Goal: Information Seeking & Learning: Learn about a topic

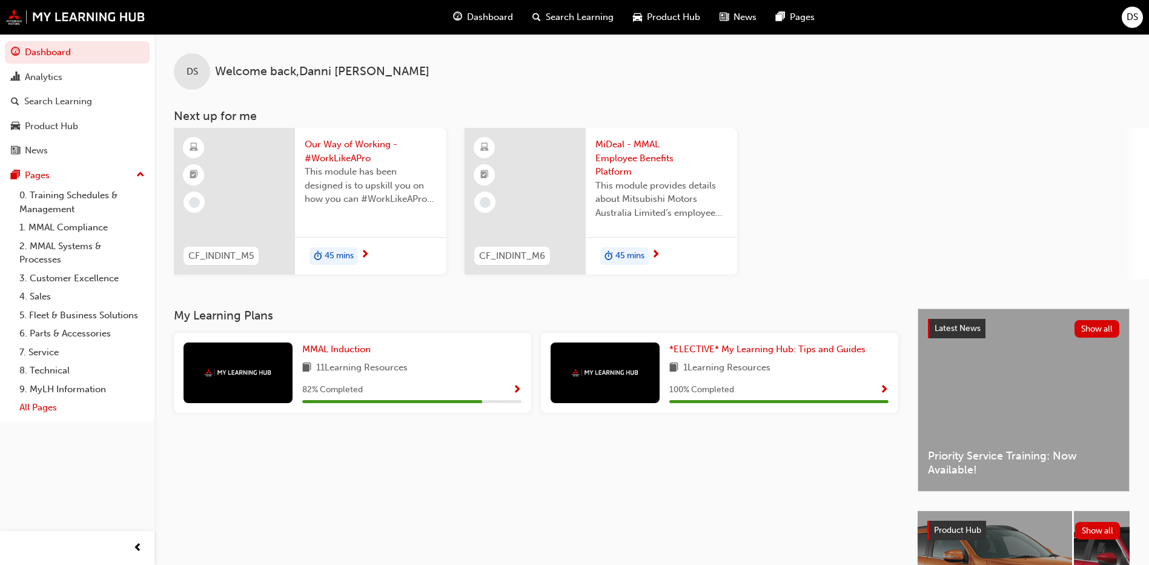
click at [35, 413] on link "All Pages" at bounding box center [82, 407] width 135 height 19
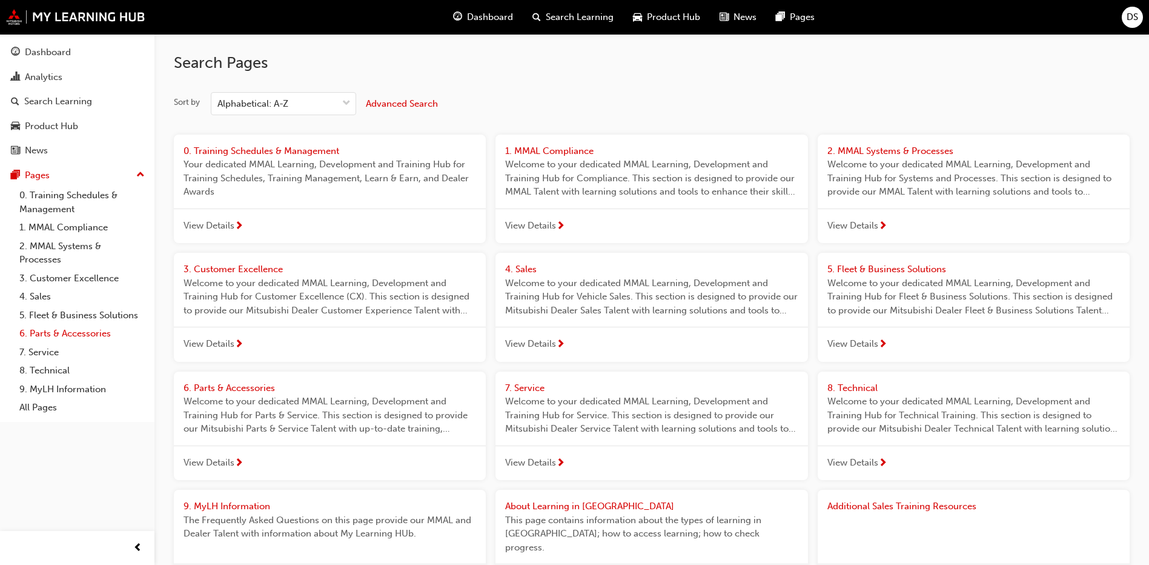
click at [62, 331] on link "6. Parts & Accessories" at bounding box center [82, 333] width 135 height 19
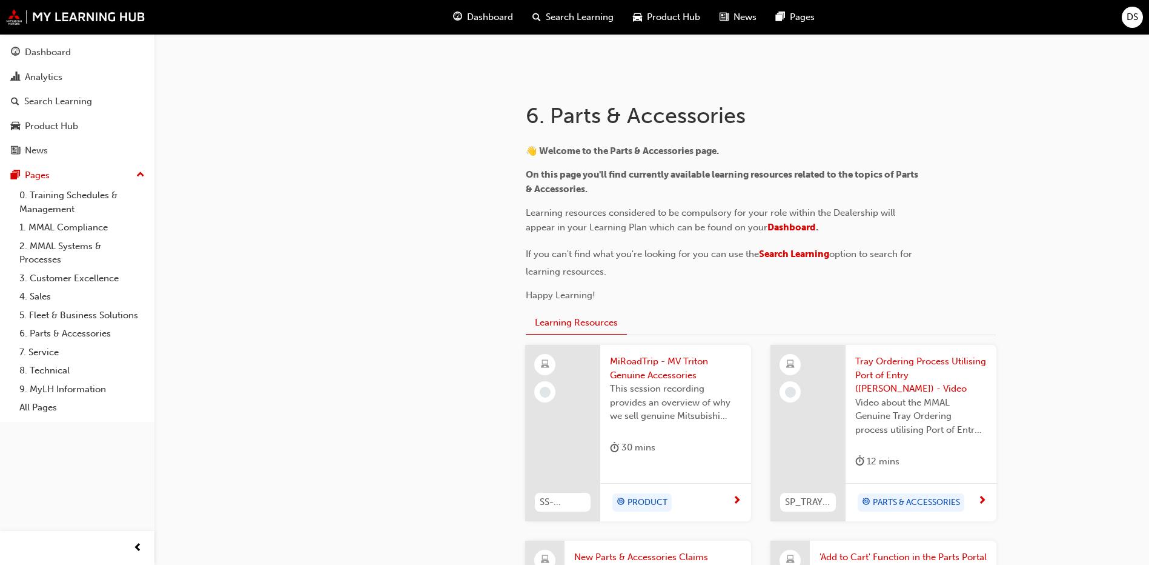
scroll to position [182, 0]
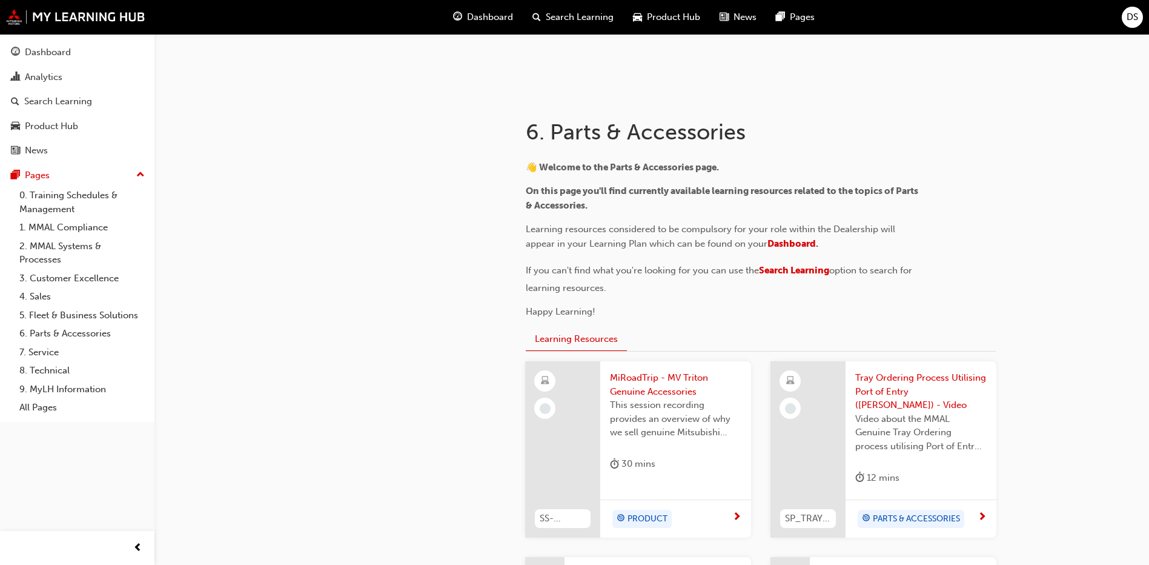
drag, startPoint x: 565, startPoint y: 16, endPoint x: 560, endPoint y: 31, distance: 15.5
click at [565, 16] on span "Search Learning" at bounding box center [580, 17] width 68 height 14
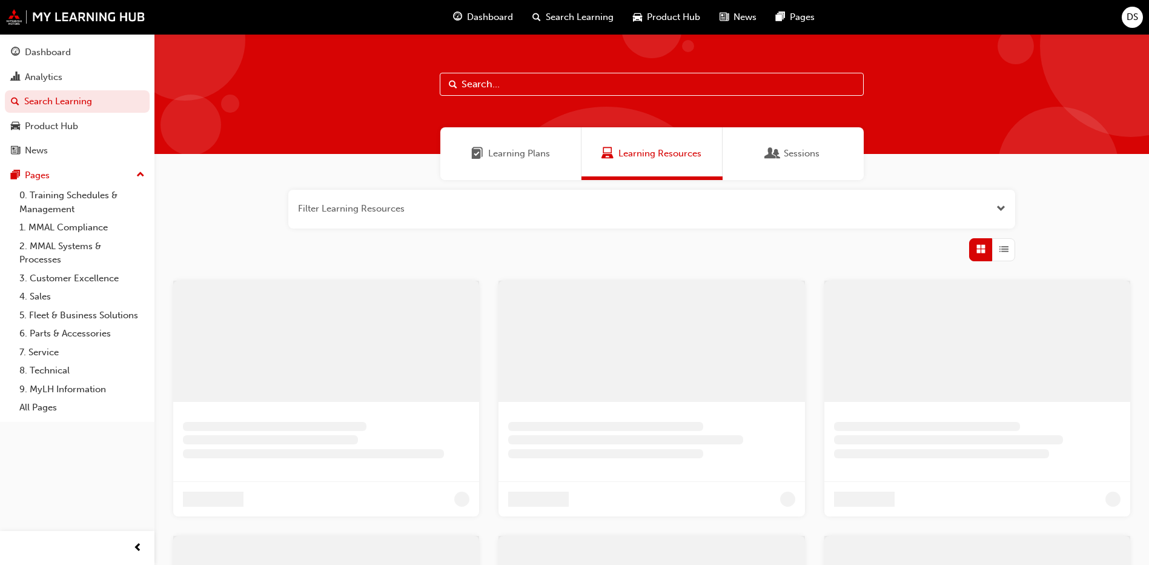
click at [548, 78] on input "text" at bounding box center [652, 84] width 424 height 23
drag, startPoint x: 532, startPoint y: 87, endPoint x: 371, endPoint y: 81, distance: 160.7
click at [371, 81] on div "return part" at bounding box center [656, 94] width 1004 height 120
type input "return claim"
click at [76, 242] on link "2. MMAL Systems & Processes" at bounding box center [82, 253] width 135 height 32
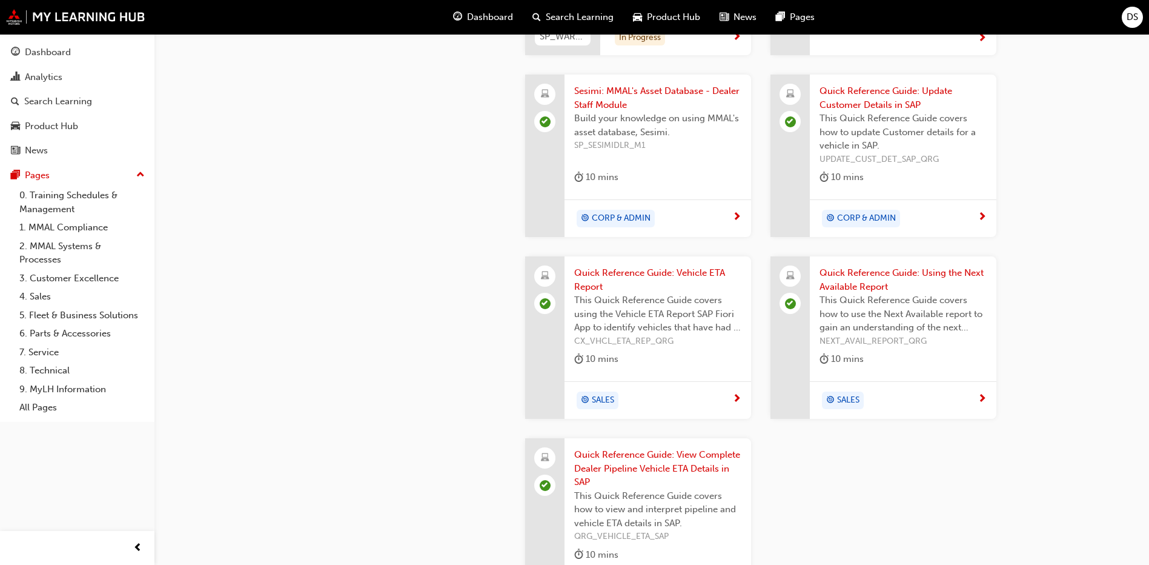
scroll to position [1272, 0]
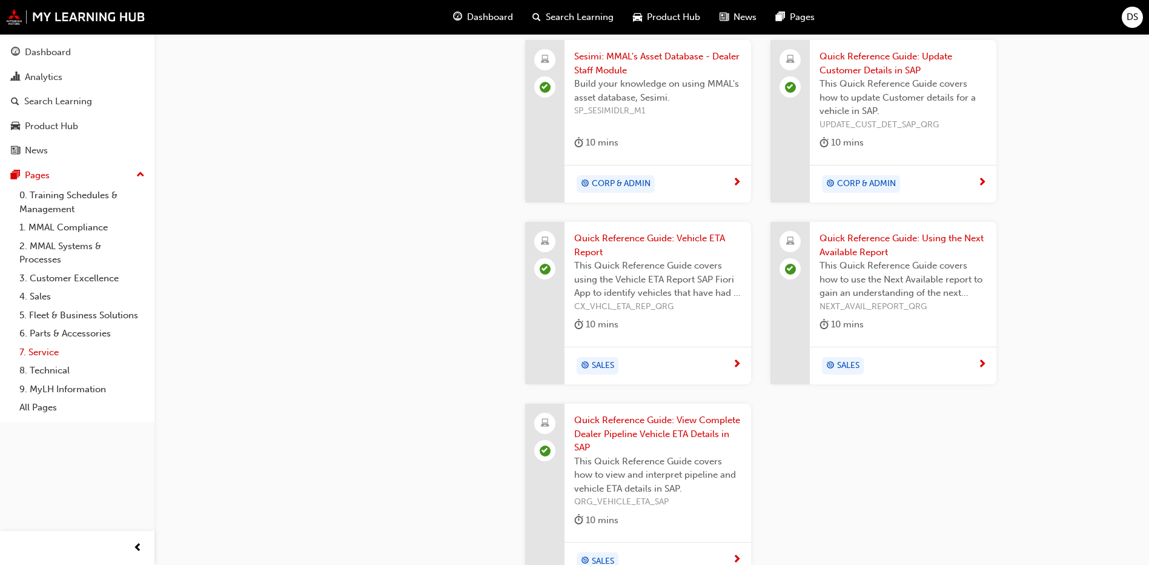
click at [44, 348] on link "7. Service" at bounding box center [82, 352] width 135 height 19
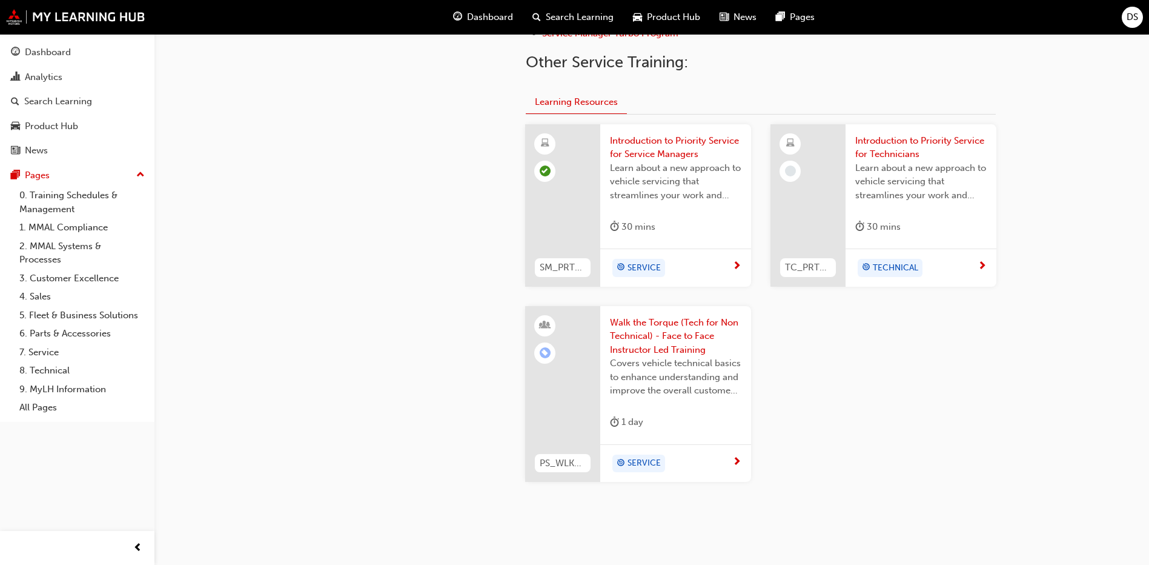
scroll to position [485, 0]
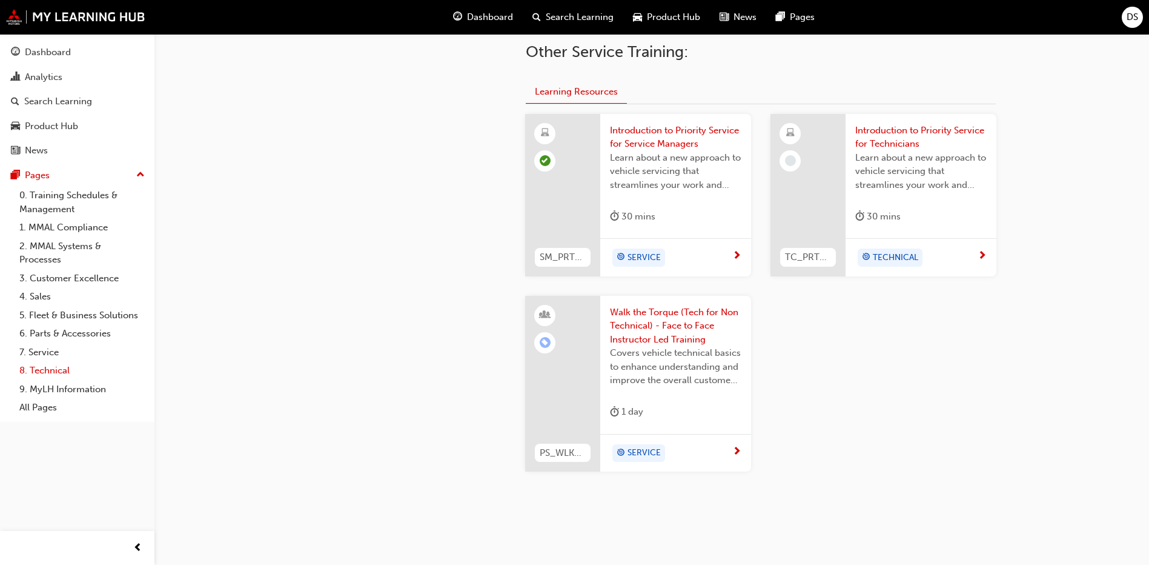
click at [50, 367] on link "8. Technical" at bounding box center [82, 370] width 135 height 19
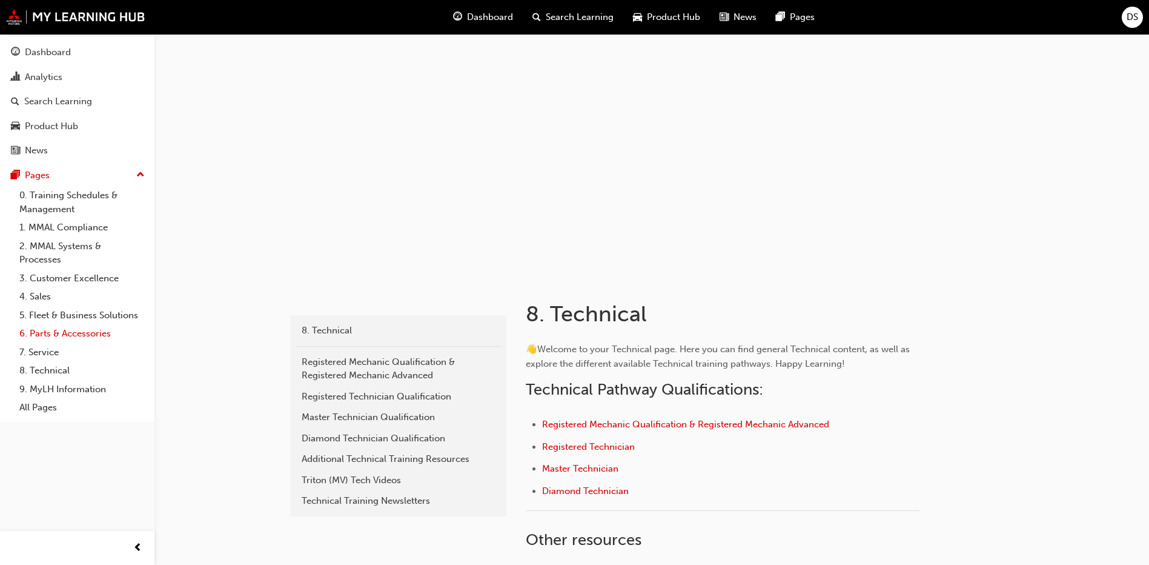
click at [79, 334] on link "6. Parts & Accessories" at bounding box center [82, 333] width 135 height 19
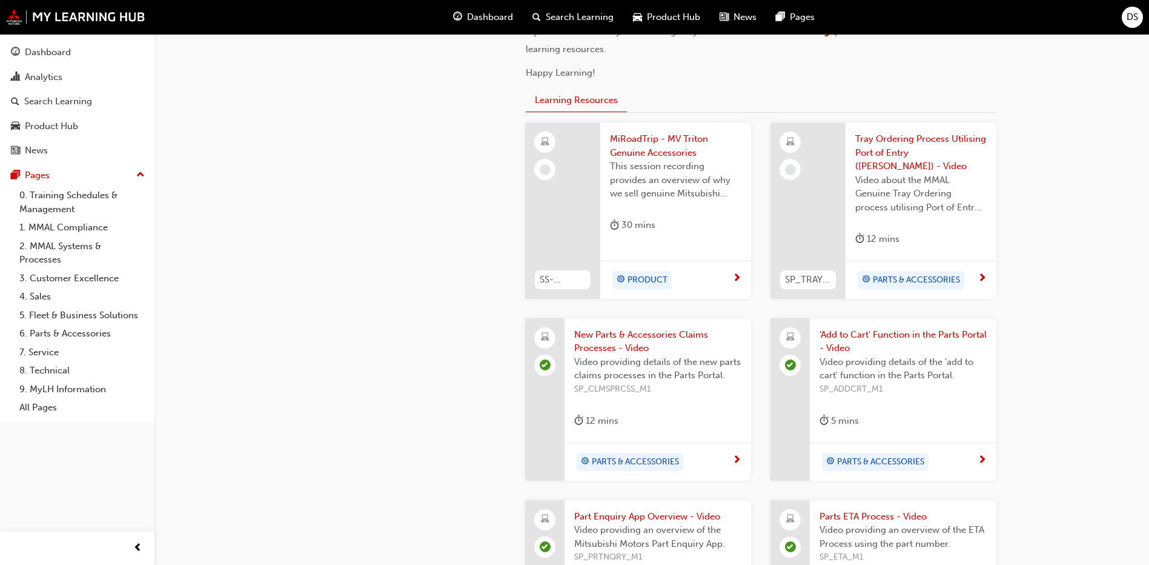
scroll to position [424, 0]
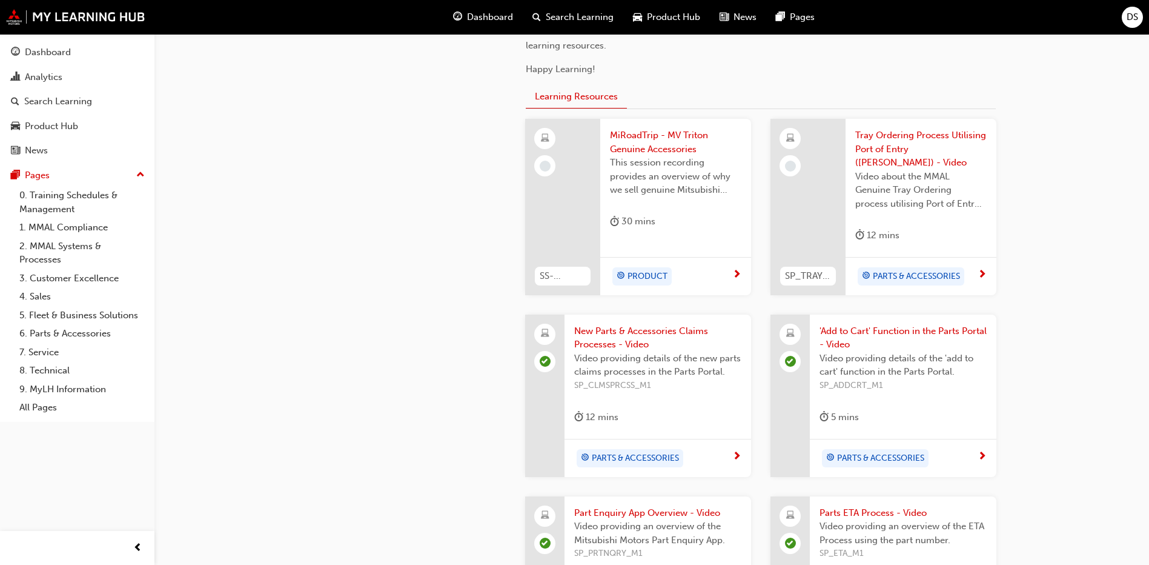
click at [642, 324] on span "New Parts & Accessories Claims Processes - Video" at bounding box center [657, 337] width 167 height 27
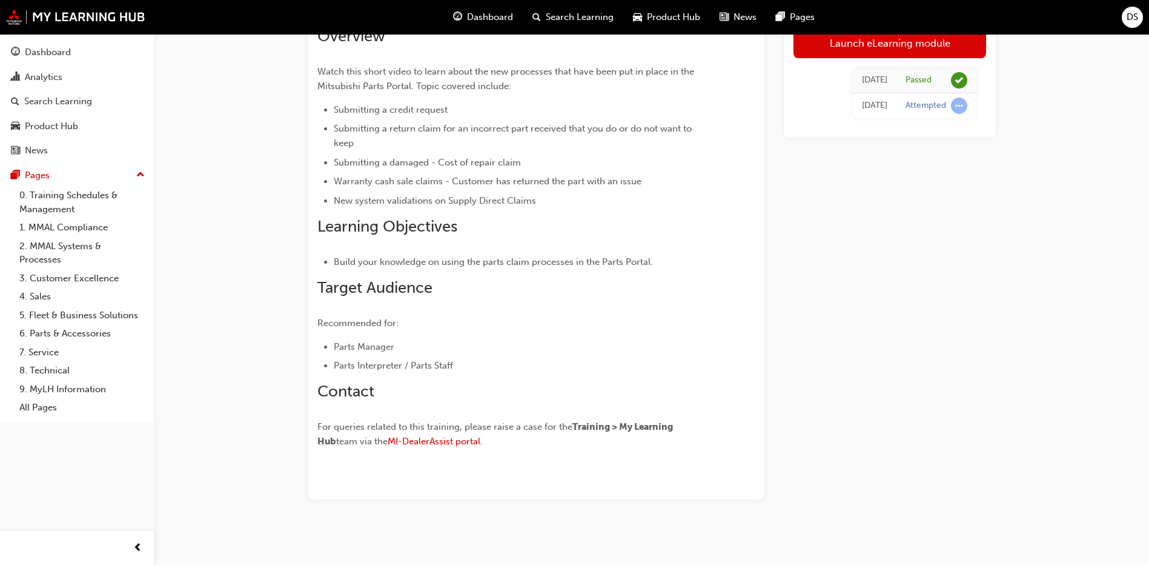
scroll to position [105, 0]
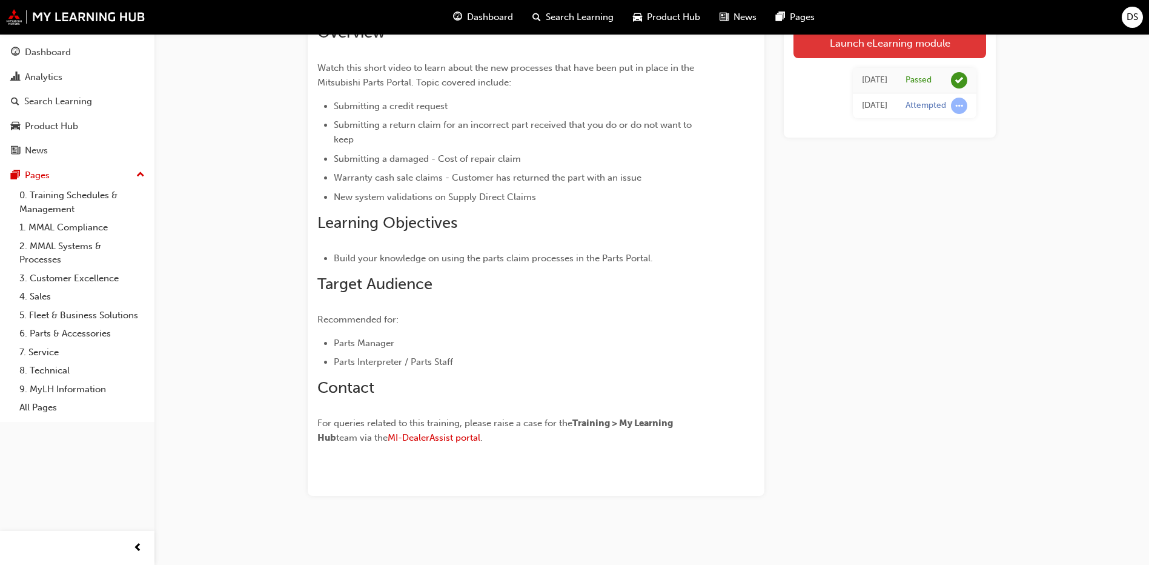
click at [812, 53] on link "Launch eLearning module" at bounding box center [890, 43] width 193 height 30
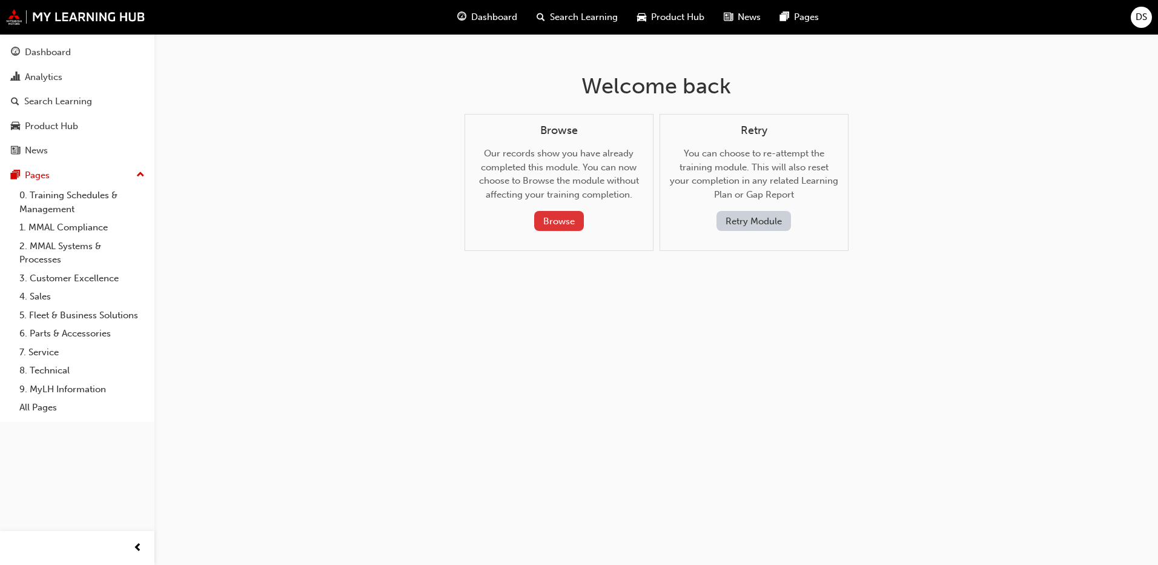
click at [568, 215] on button "Browse" at bounding box center [559, 221] width 50 height 20
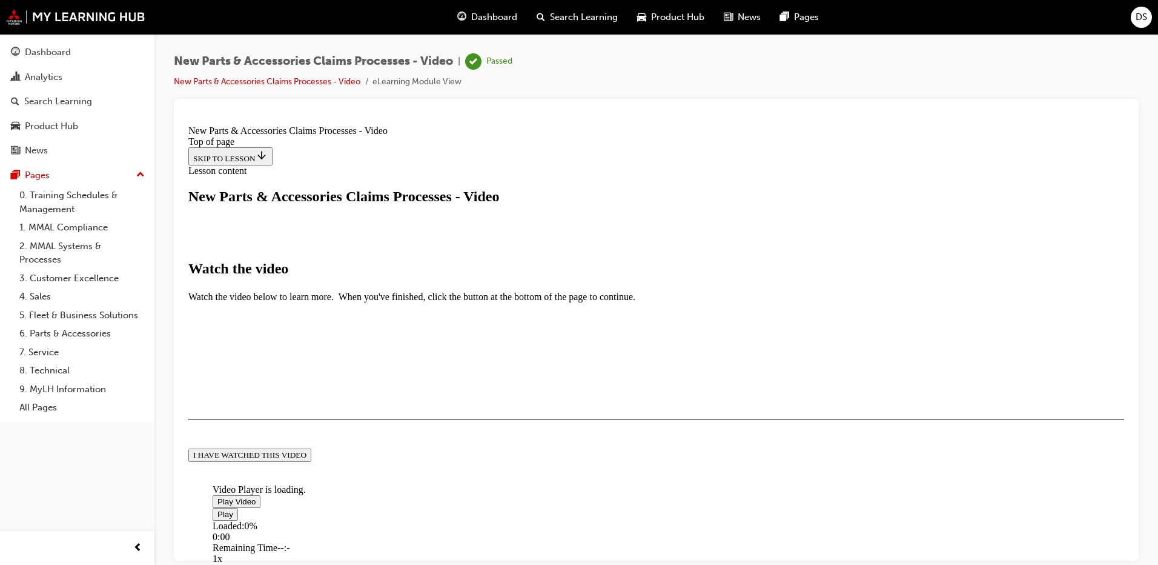
scroll to position [272, 0]
click at [311, 461] on button "I HAVE WATCHED THIS VIDEO" at bounding box center [249, 454] width 123 height 13
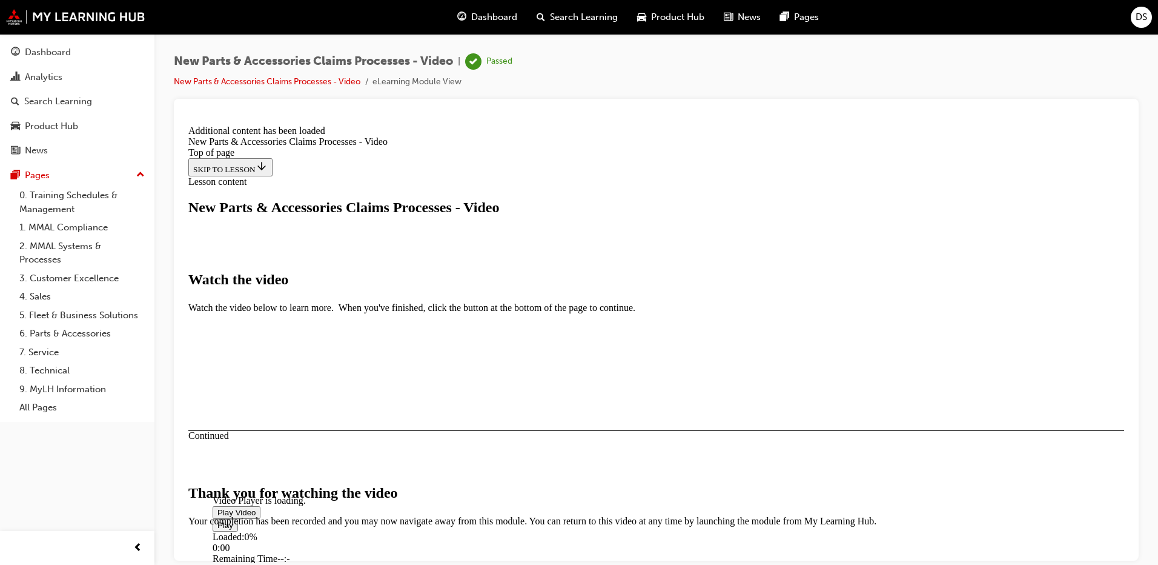
scroll to position [130, 0]
click at [218, 507] on span "Video player" at bounding box center [218, 511] width 0 height 9
drag, startPoint x: 377, startPoint y: 462, endPoint x: 327, endPoint y: 467, distance: 50.6
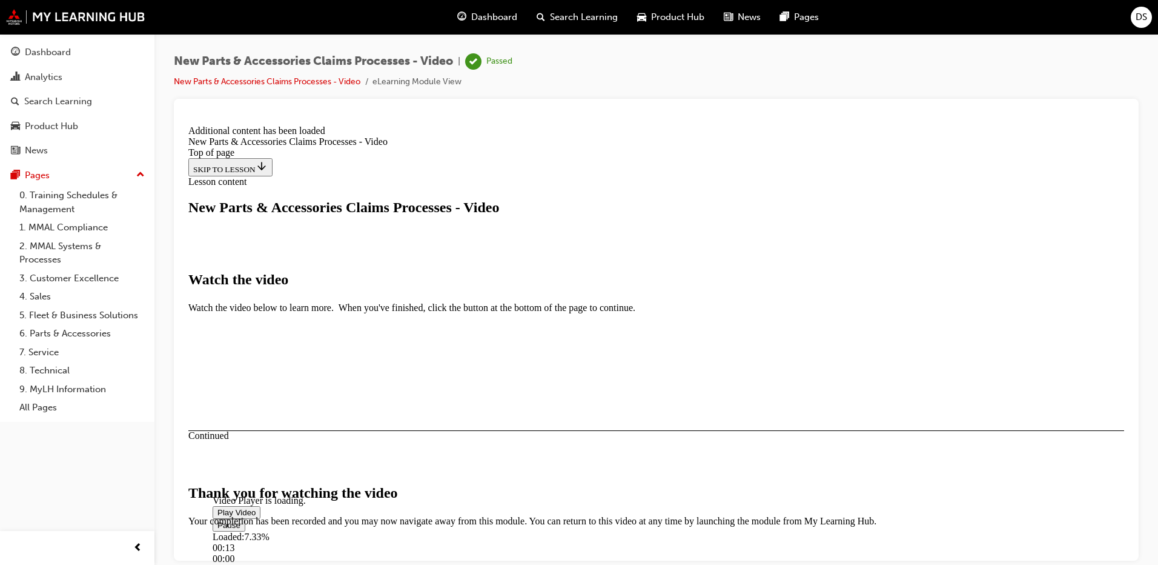
click at [218, 520] on span "Video player" at bounding box center [218, 524] width 0 height 9
